Goal: Task Accomplishment & Management: Complete application form

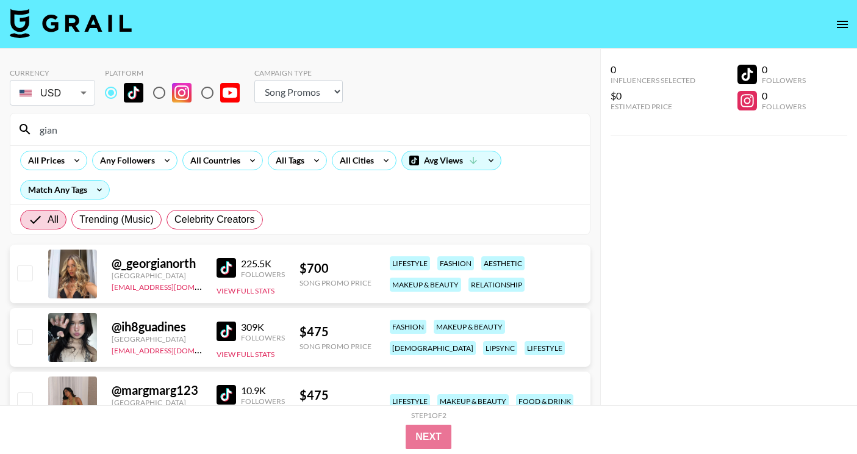
select select "Song"
click at [305, 124] on input "gian" at bounding box center [307, 130] width 550 height 20
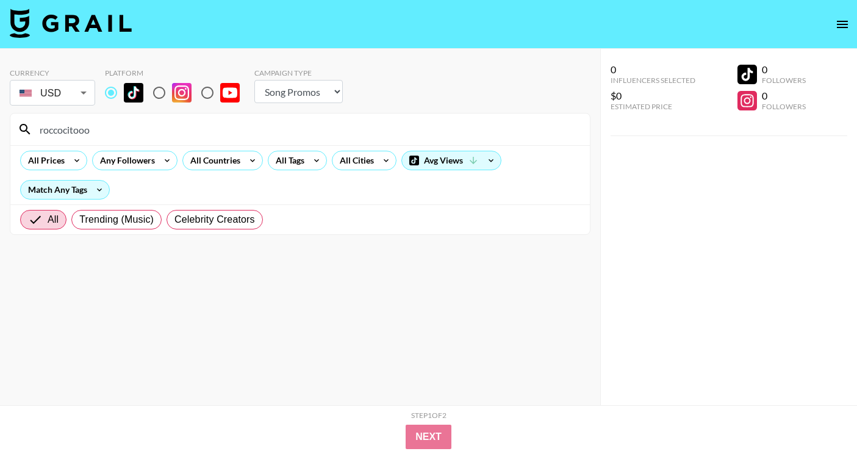
click at [193, 125] on input "roccocitooo" at bounding box center [307, 130] width 550 height 20
paste input "@mirellalovesredbull"
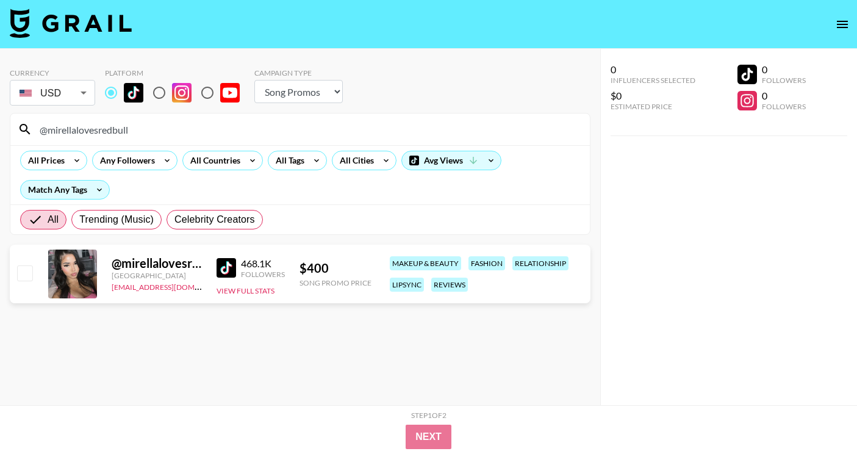
click at [219, 120] on input "@mirellalovesredbull" at bounding box center [307, 130] width 550 height 20
paste input "atx_genie199"
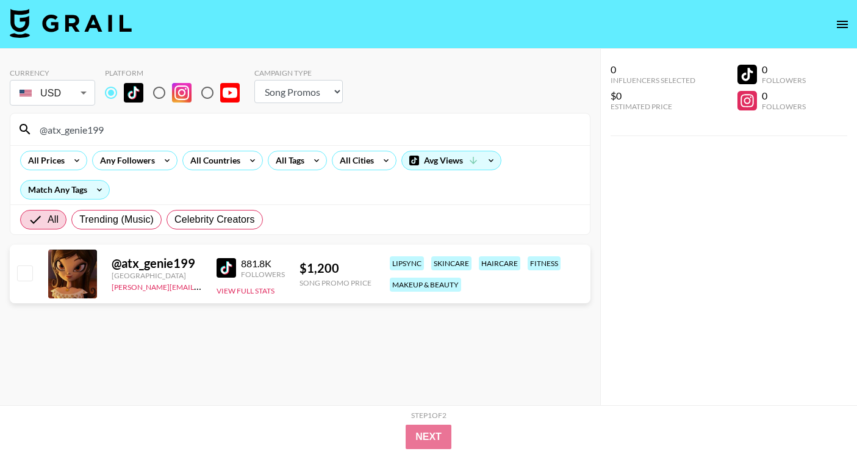
click at [246, 137] on input "@atx_genie199" at bounding box center [307, 130] width 550 height 20
paste input "lexismariepolina"
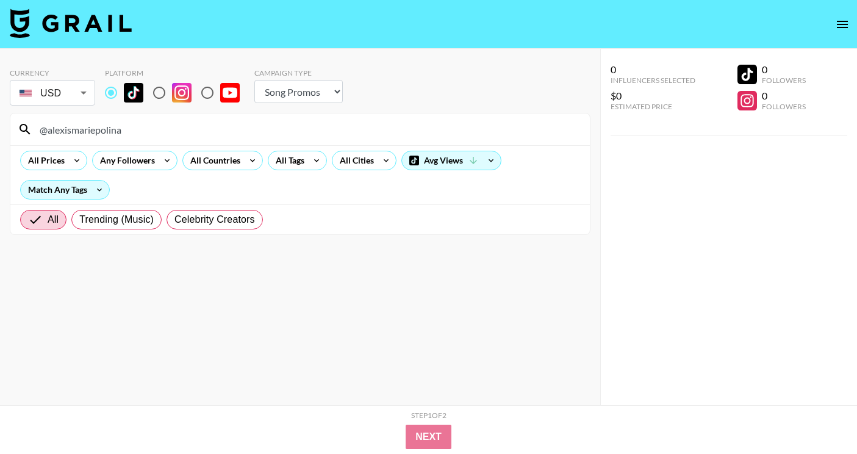
click at [243, 129] on input "@alexismariepolina" at bounding box center [307, 130] width 550 height 20
paste input "c4sh_cart1"
click at [220, 133] on input "@c4sh_cart1" at bounding box center [307, 130] width 550 height 20
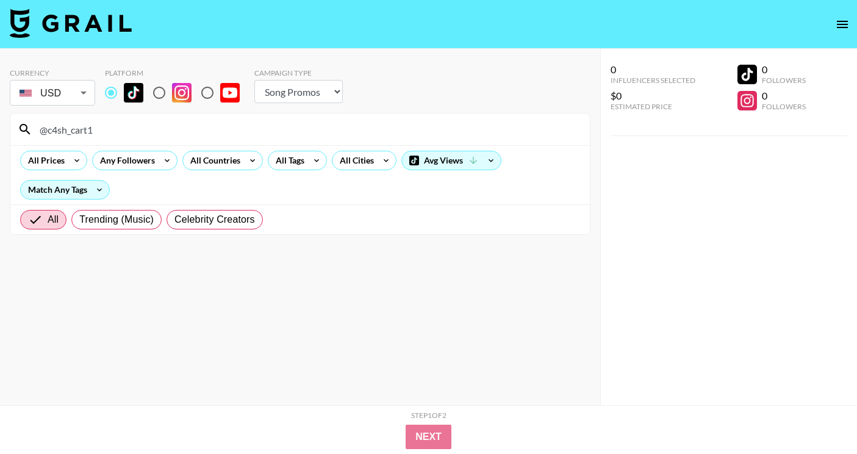
click at [220, 133] on input "@c4sh_cart1" at bounding box center [307, 130] width 550 height 20
paste input "x.ody"
click at [226, 131] on input "@x.ody" at bounding box center [307, 130] width 550 height 20
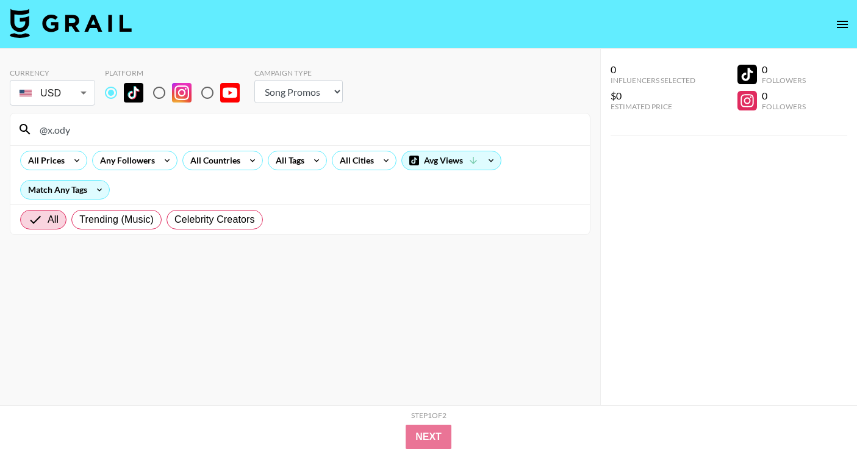
click at [226, 131] on input "@x.ody" at bounding box center [307, 130] width 550 height 20
paste input "dannespinoo"
click at [153, 129] on input "@dannespinoo" at bounding box center [307, 130] width 550 height 20
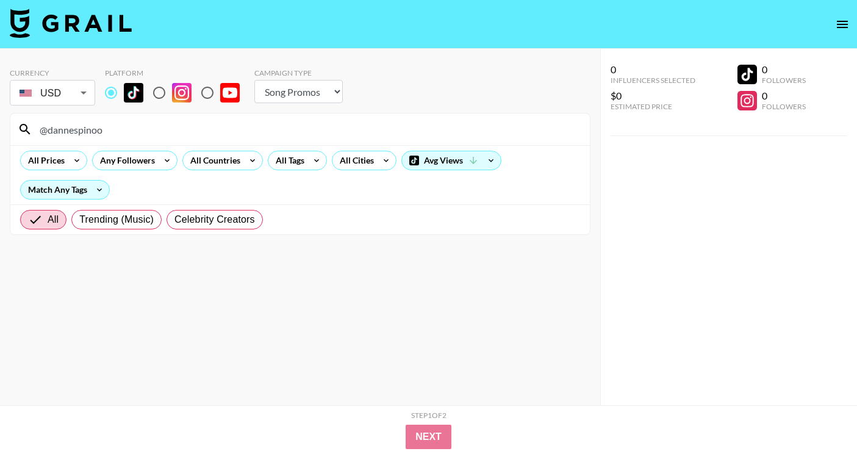
paste input "mirellalovesredbull"
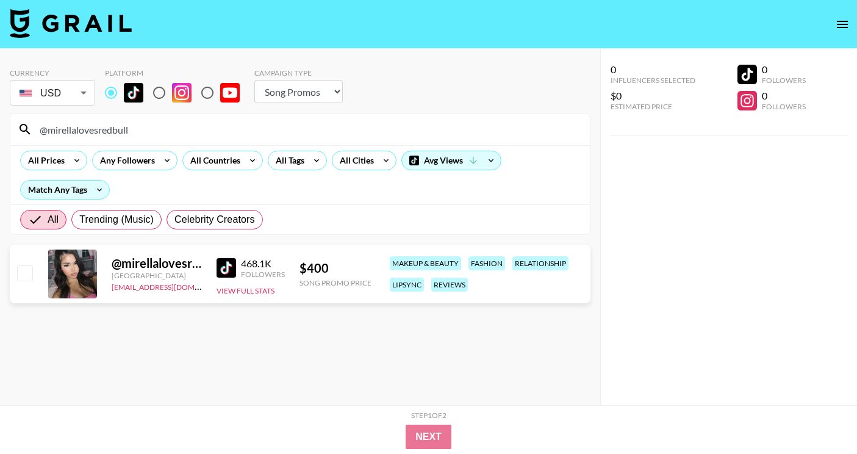
type input "@mirellalovesredbull"
click at [32, 270] on input "checkbox" at bounding box center [24, 272] width 15 height 15
checkbox input "true"
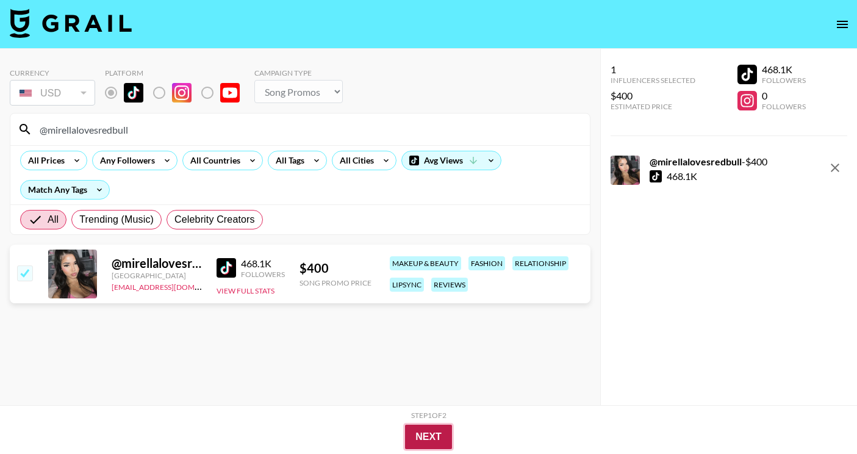
click at [423, 430] on button "Next" at bounding box center [428, 437] width 47 height 24
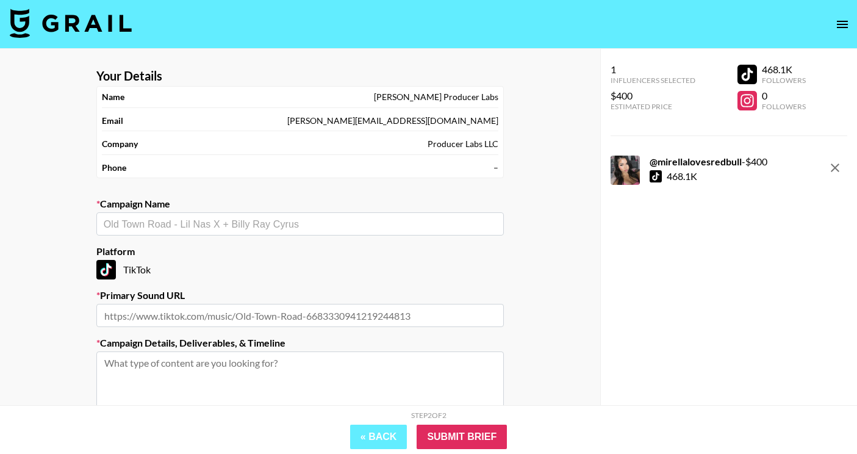
click at [256, 223] on input "text" at bounding box center [300, 224] width 393 height 14
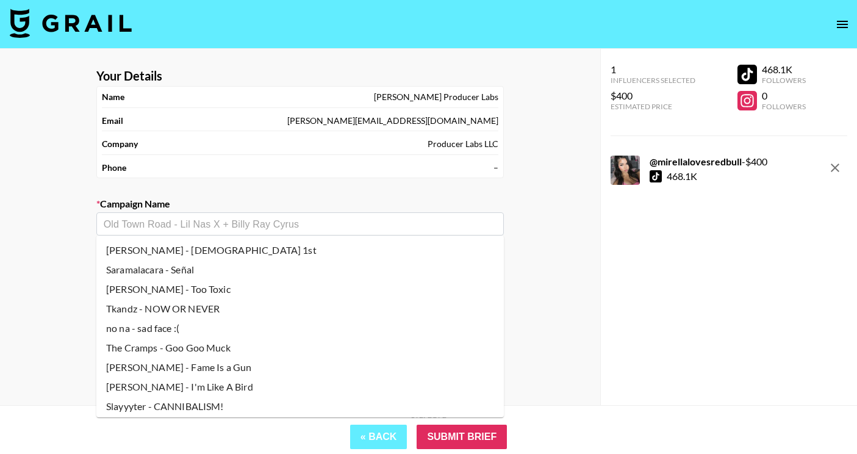
click at [232, 273] on li "Saramalacara - Señal" at bounding box center [300, 270] width 408 height 20
type input "Saramalacara - Señal"
type input "[URL][DOMAIN_NAME]"
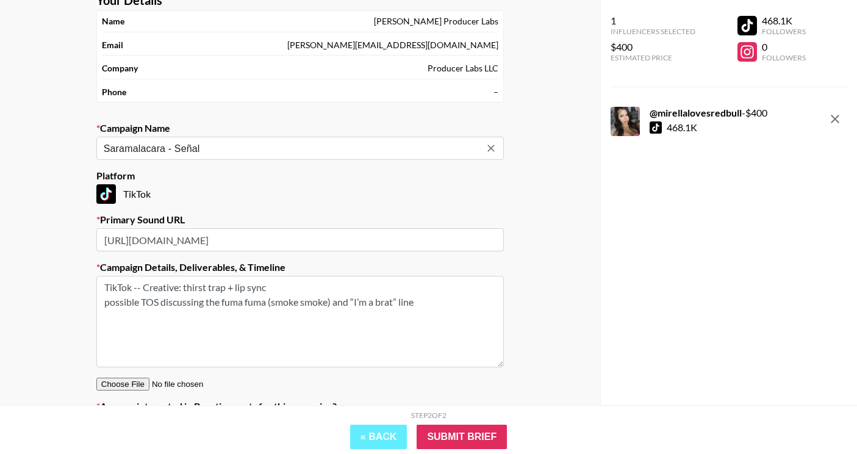
scroll to position [92, 0]
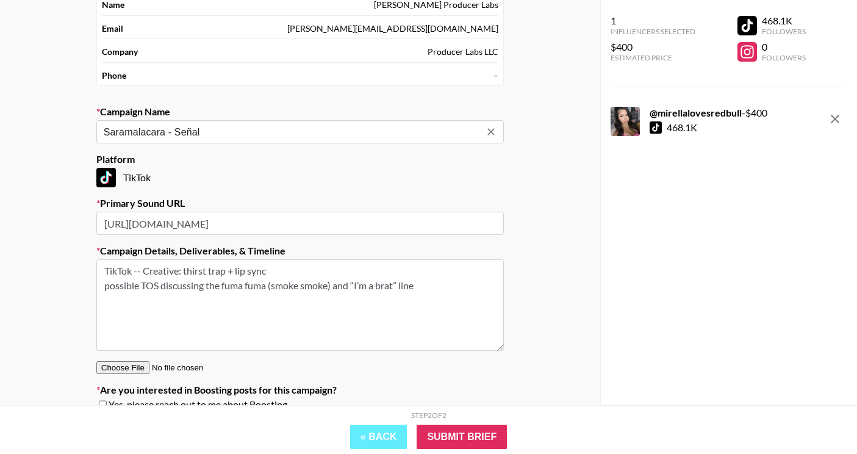
click at [446, 301] on textarea "TikTok -- Creative: thirst trap + lip sync possible TOS discussing the fuma fum…" at bounding box center [300, 305] width 408 height 92
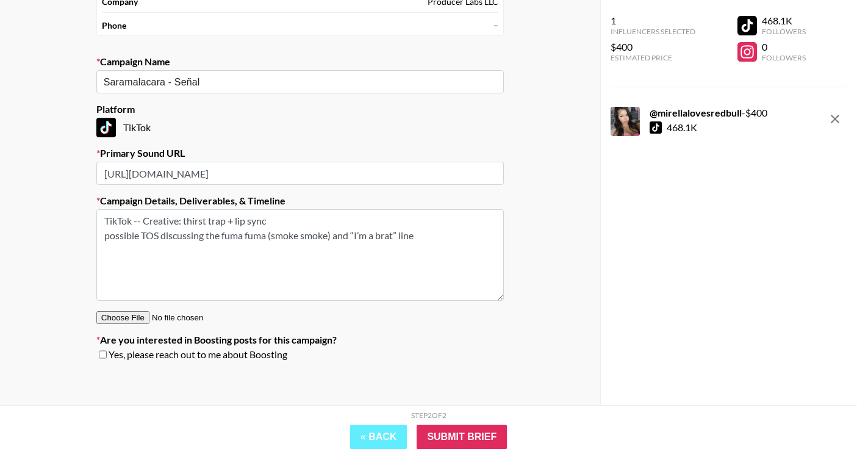
scroll to position [143, 0]
paste textarea "ocus on the parts “Pero cuando llеgo, fumo, [PERSON_NAME], fumo como loca...” a…"
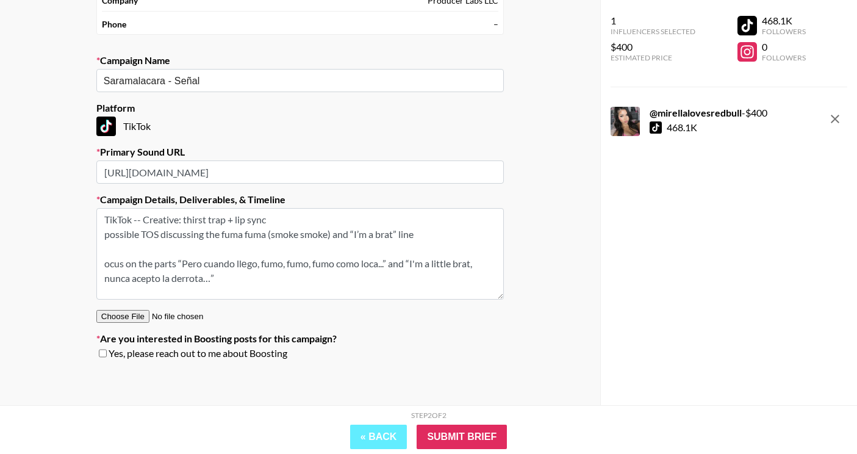
click at [104, 267] on textarea "TikTok -- Creative: thirst trap + lip sync possible TOS discussing the fuma fum…" at bounding box center [300, 254] width 408 height 92
click at [253, 282] on textarea "TikTok -- Creative: thirst trap + lip sync possible TOS discussing the fuma fum…" at bounding box center [300, 254] width 408 height 92
type textarea "TikTok -- Creative: thirst trap + lip sync possible TOS discussing the fuma fum…"
click at [500, 439] on input "Submit Brief" at bounding box center [462, 437] width 90 height 24
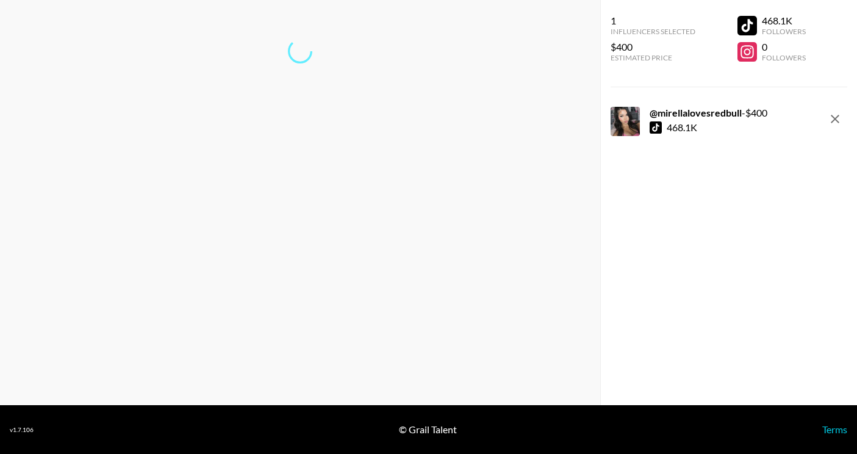
scroll to position [49, 0]
